Goal: Task Accomplishment & Management: Complete application form

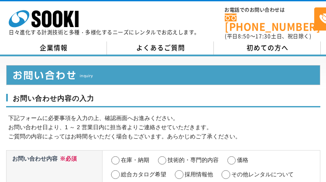
select select "27"
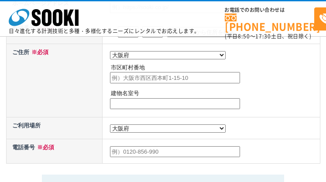
radio input "true"
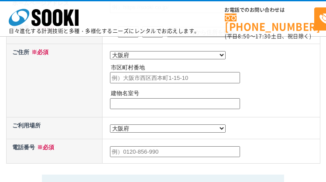
radio input "true"
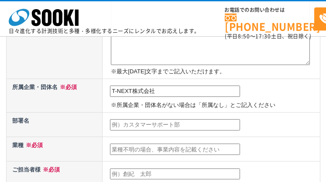
type input "T-NEXT株式会社"
type input "―"
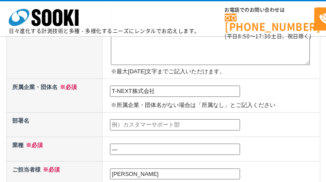
type input "[PERSON_NAME]"
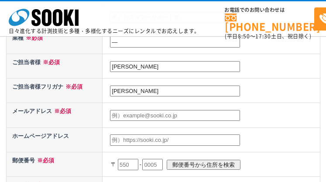
type input "[PERSON_NAME]"
type input "[EMAIL_ADDRESS][DOMAIN_NAME]"
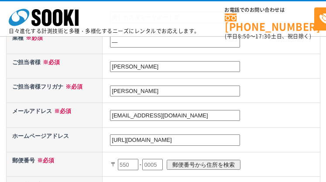
type input "[URL][DOMAIN_NAME]"
type input "530"
type input "5300"
type input "0001"
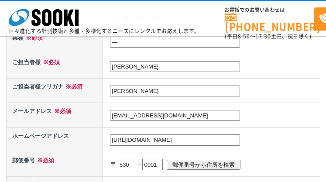
scroll to position [420, 0]
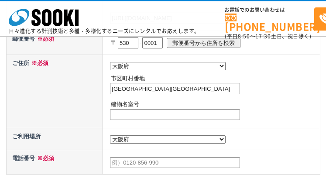
type input "[GEOGRAPHIC_DATA][GEOGRAPHIC_DATA]"
type input "―"
type input "0677774357"
type textarea "loremipsumdolor。 S-AMETconsect adi。 elitseddoeiu「teMPor」incididun utlaboreetdol…"
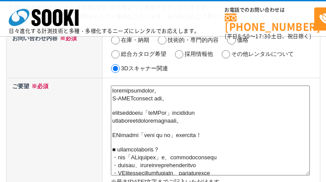
scroll to position [314, 0]
